Goal: Task Accomplishment & Management: Use online tool/utility

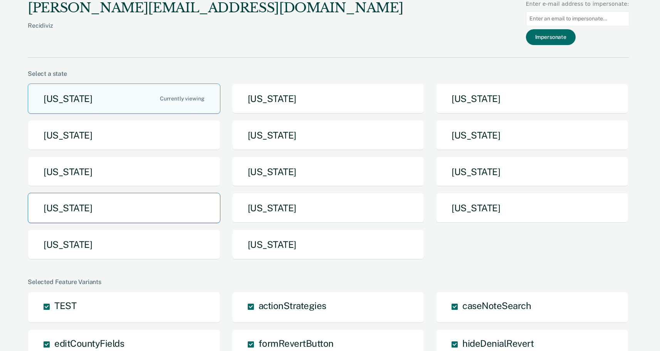
click at [108, 214] on button "[US_STATE]" at bounding box center [124, 208] width 193 height 30
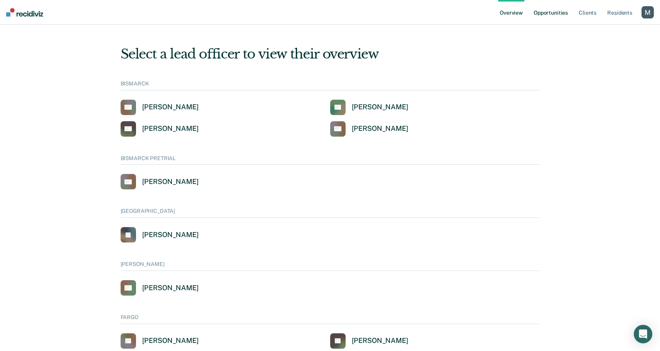
click at [551, 18] on link "Opportunities" at bounding box center [550, 12] width 37 height 25
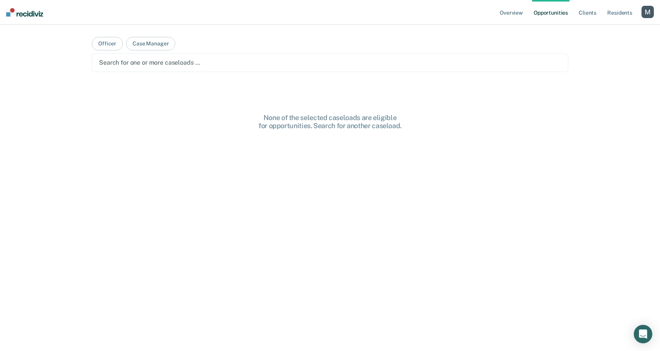
click at [281, 74] on main "Officer Case Manager Search for one or more caseloads … None of the selected ca…" at bounding box center [329, 179] width 495 height 308
click at [278, 69] on div "Search for one or more caseloads …" at bounding box center [330, 63] width 477 height 18
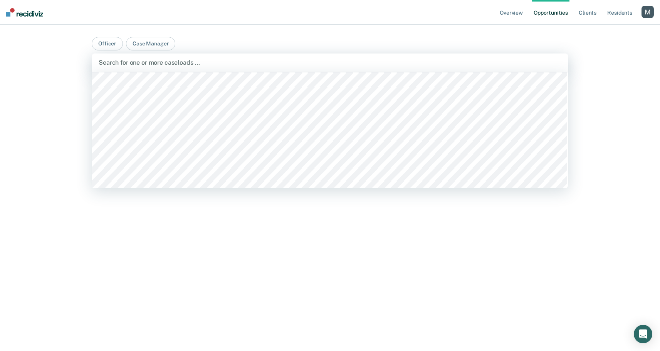
scroll to position [1375, 0]
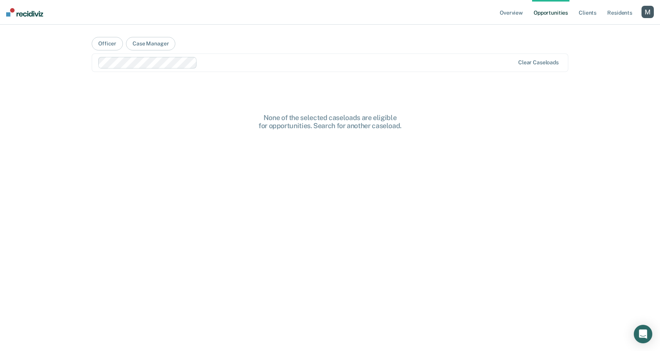
click at [264, 71] on div "Clear caseloads" at bounding box center [330, 63] width 477 height 18
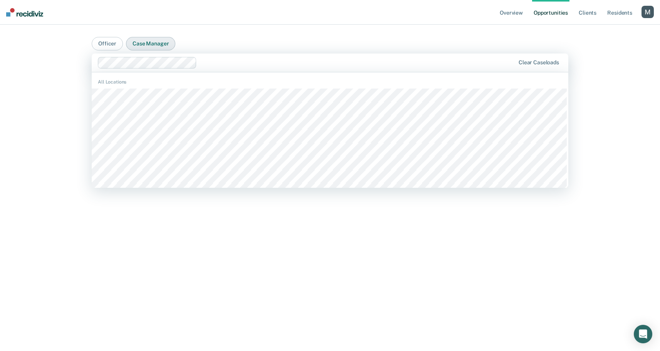
click at [142, 37] on button "Case Manager" at bounding box center [150, 43] width 49 height 13
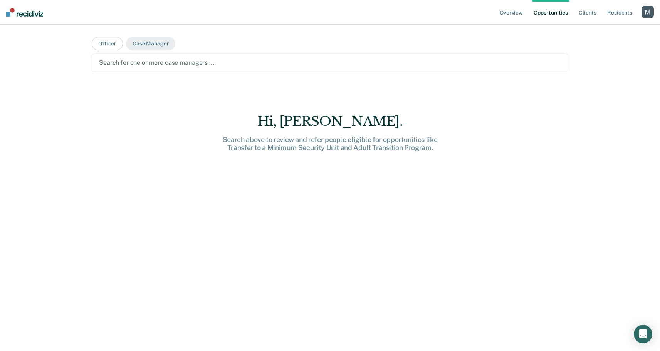
click at [251, 64] on div at bounding box center [330, 62] width 462 height 9
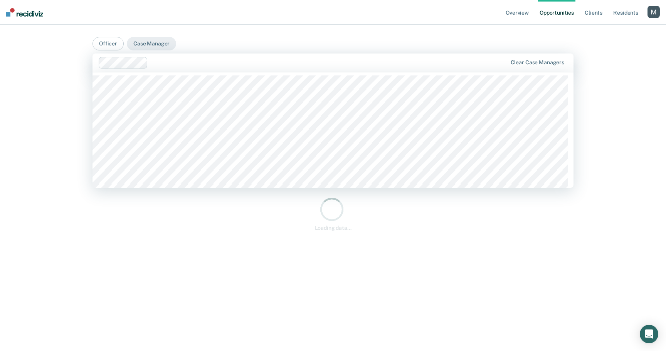
click at [258, 67] on div at bounding box center [303, 63] width 409 height 12
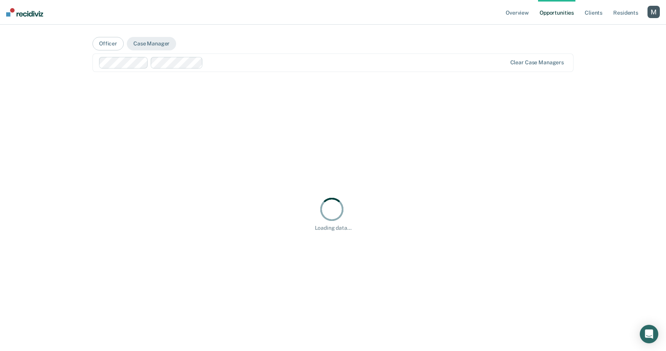
click at [291, 41] on main "Officer Case Manager option [PERSON_NAME], selected. Clear case managers Loadin…" at bounding box center [332, 179] width 499 height 308
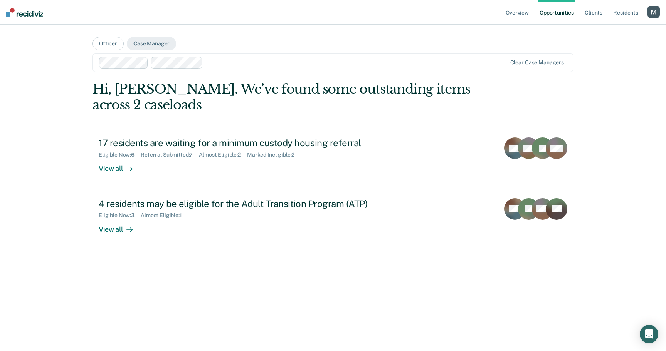
click at [271, 63] on div at bounding box center [356, 62] width 300 height 9
click at [304, 65] on div at bounding box center [384, 62] width 243 height 9
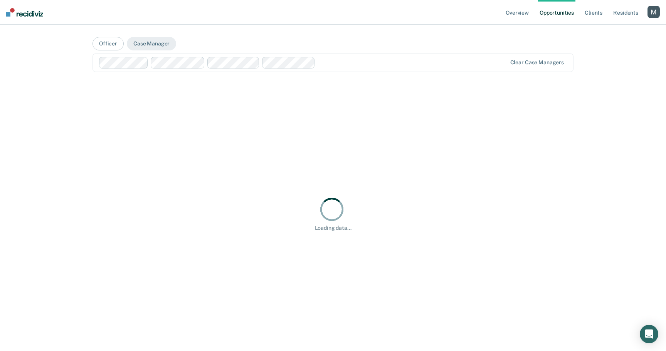
click at [339, 46] on main "Officer Case Manager option [PERSON_NAME], selected. Clear case managers Hi, [P…" at bounding box center [332, 179] width 499 height 308
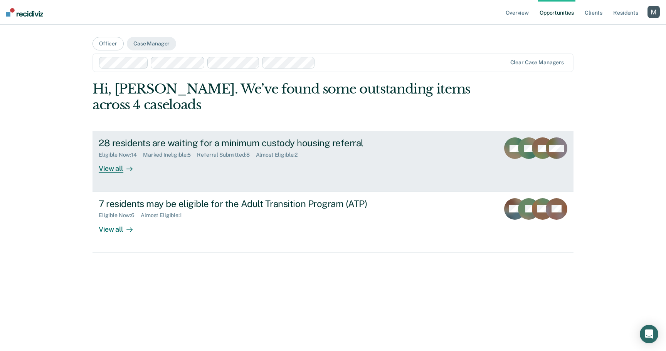
click at [277, 150] on div "Eligible Now : 14 Marked Ineligible : 5 Referral Submitted : 8 Almost Eligible …" at bounding box center [234, 154] width 270 height 10
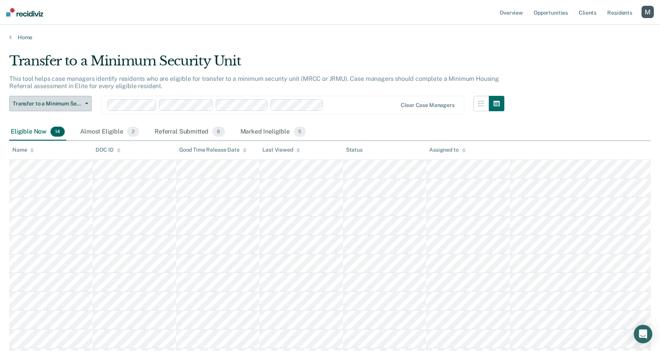
click at [76, 105] on span "Transfer to a Minimum Security Unit" at bounding box center [47, 104] width 69 height 7
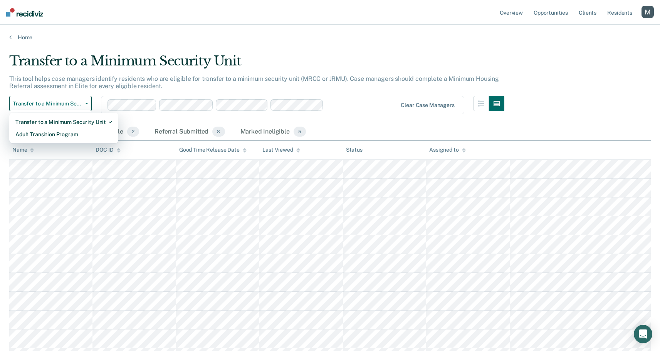
click at [305, 44] on main "Transfer to a Minimum Security Unit This tool helps case managers identify resi…" at bounding box center [330, 259] width 660 height 437
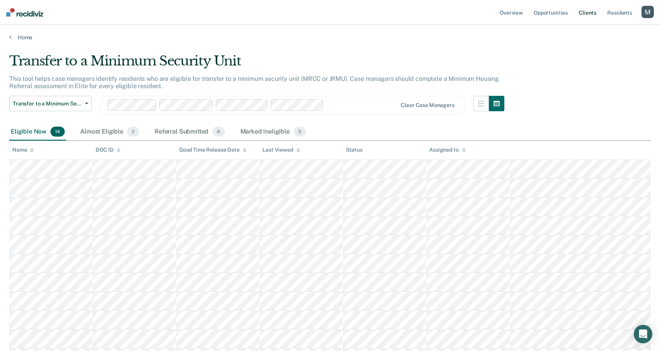
click at [588, 11] on link "Client s" at bounding box center [587, 12] width 21 height 25
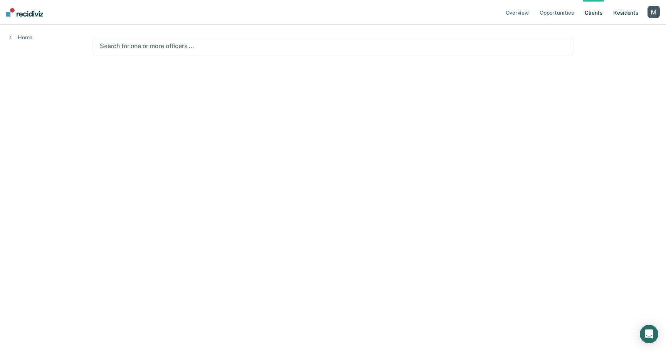
click at [613, 16] on link "Resident s" at bounding box center [625, 12] width 28 height 25
